Goal: Transaction & Acquisition: Download file/media

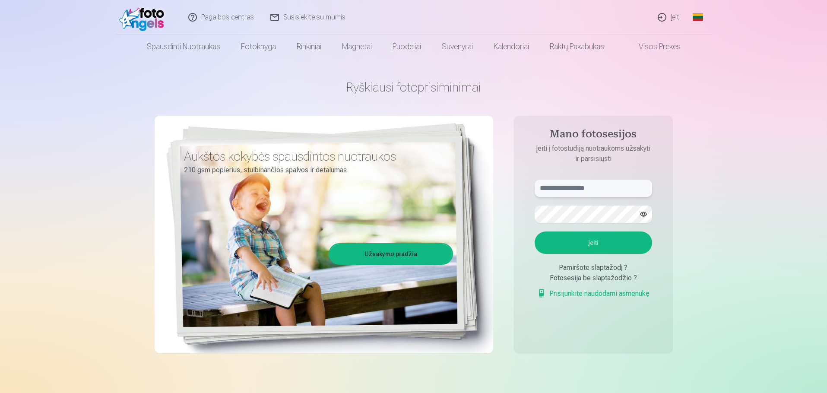
click at [584, 196] on input "text" at bounding box center [593, 188] width 117 height 17
type input "*"
type input "**********"
click at [585, 205] on form "**********" at bounding box center [593, 244] width 135 height 128
click at [594, 248] on button "Įeiti" at bounding box center [593, 242] width 117 height 22
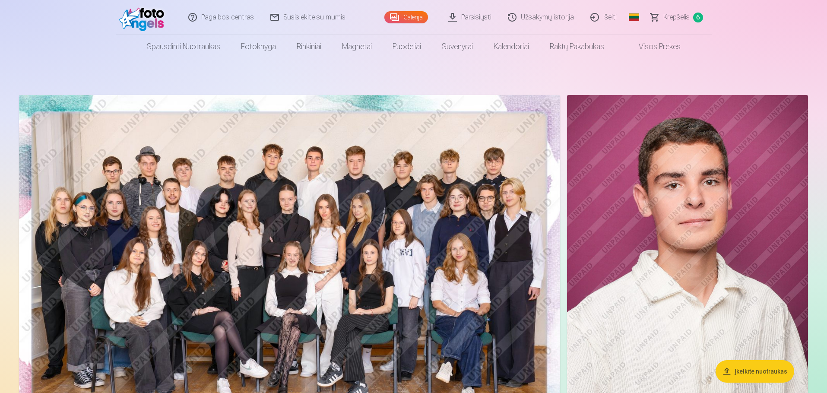
click at [434, 226] on img at bounding box center [289, 275] width 541 height 361
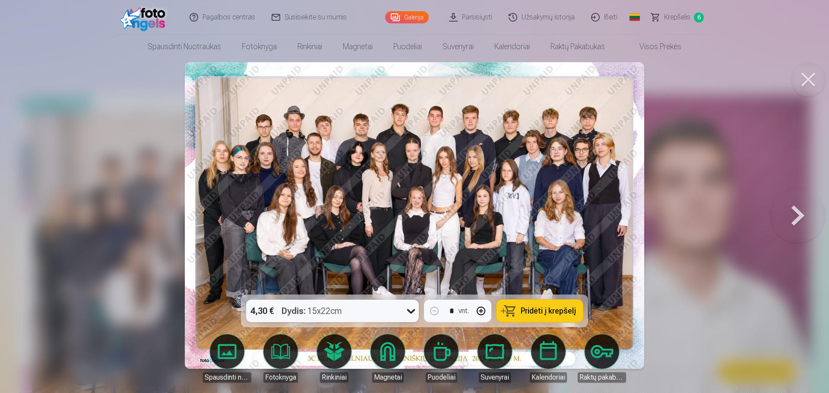
click at [364, 309] on div "4,30 € Dydis : 15x22cm" at bounding box center [324, 311] width 156 height 22
click at [476, 14] on link "Parsisiųsti" at bounding box center [471, 17] width 60 height 35
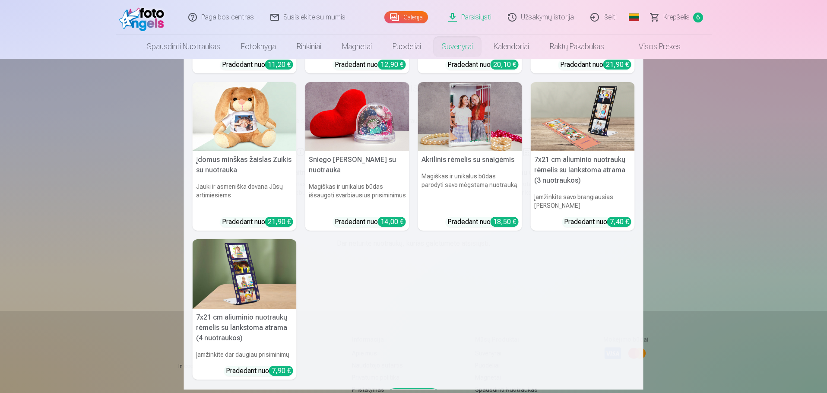
scroll to position [177, 0]
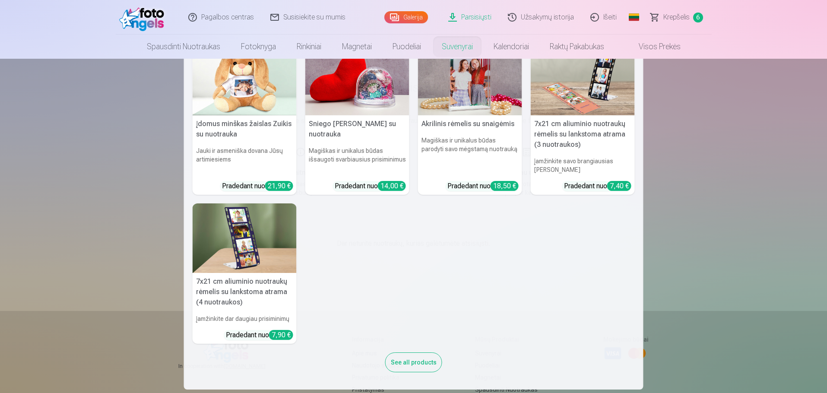
click at [819, 205] on nav "Personalizuotas kompiuterio pelės kilimėlis su nuotrauka Pridėkite asmeninių de…" at bounding box center [413, 224] width 827 height 331
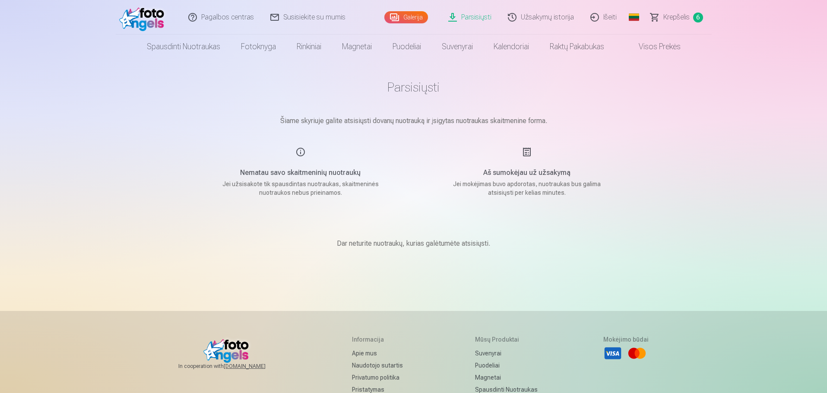
click at [266, 45] on link "Fotoknyga" at bounding box center [259, 47] width 56 height 24
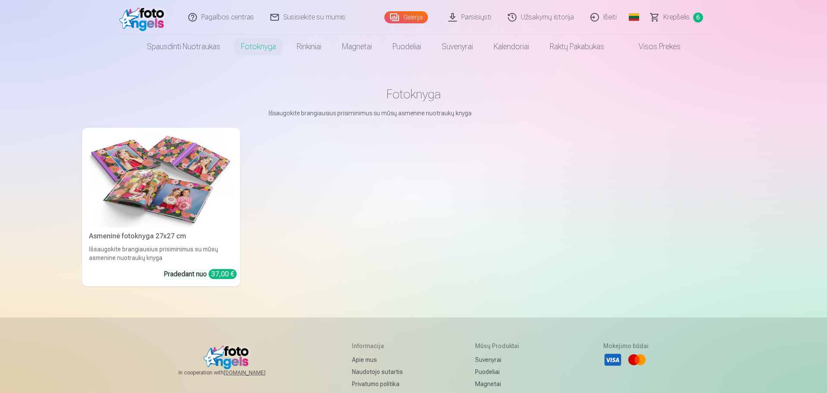
click at [151, 16] on img at bounding box center [144, 17] width 50 height 28
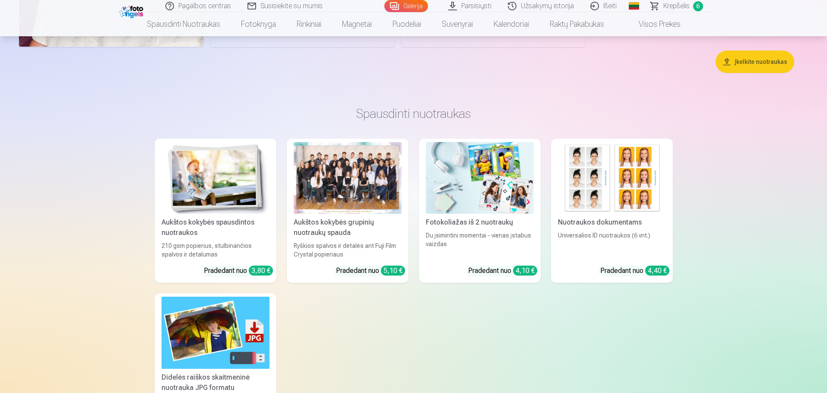
scroll to position [3541, 0]
